Goal: Information Seeking & Learning: Understand process/instructions

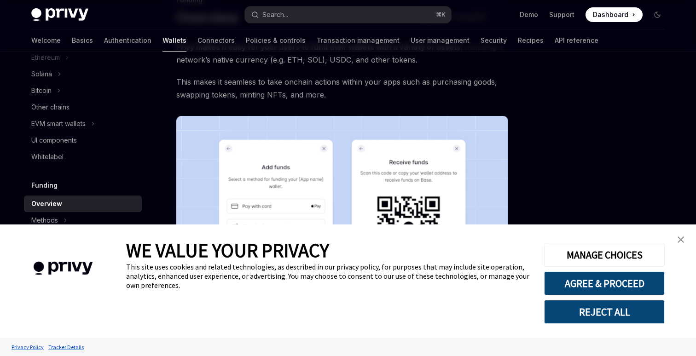
type textarea "*"
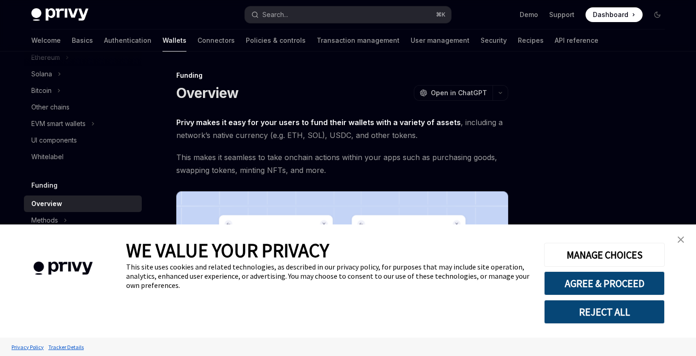
click at [609, 308] on button "REJECT ALL" at bounding box center [604, 312] width 121 height 24
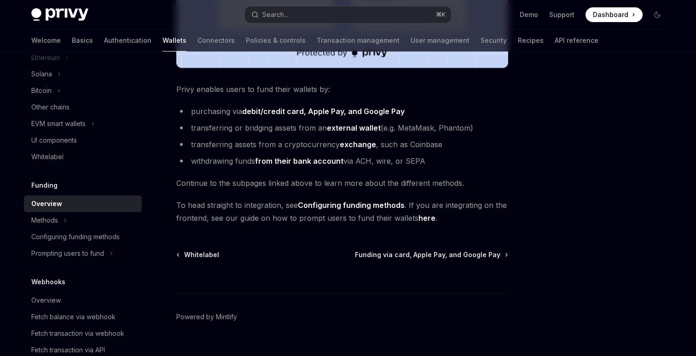
scroll to position [359, 0]
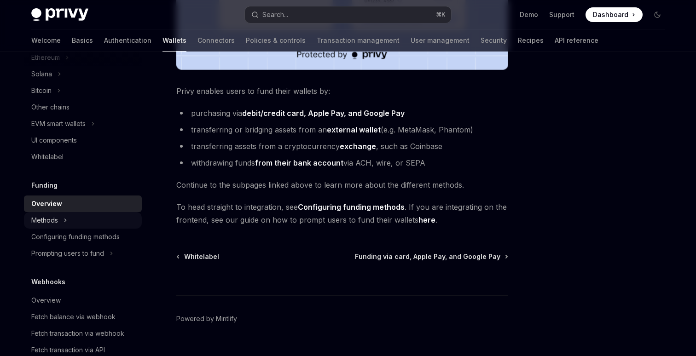
click at [62, 220] on button "Methods" at bounding box center [83, 220] width 118 height 17
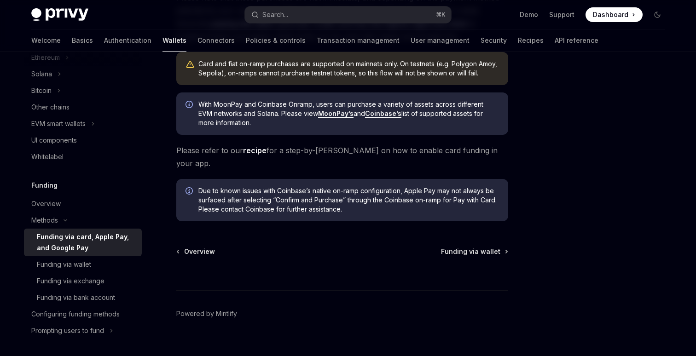
scroll to position [307, 0]
click at [255, 148] on link "recipe" at bounding box center [254, 150] width 23 height 10
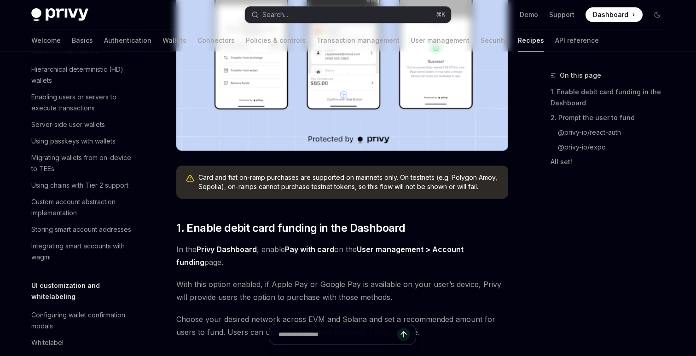
type textarea "*"
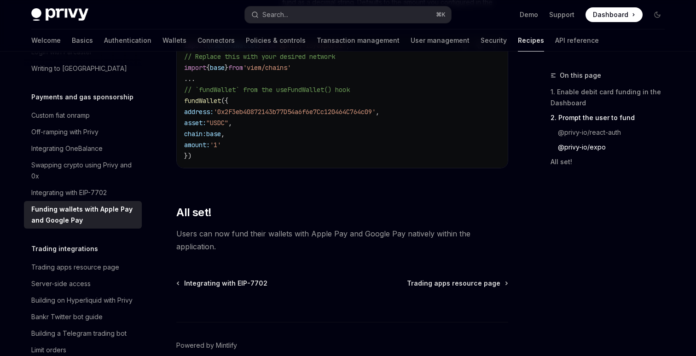
scroll to position [1239, 0]
